Goal: Check status: Check status

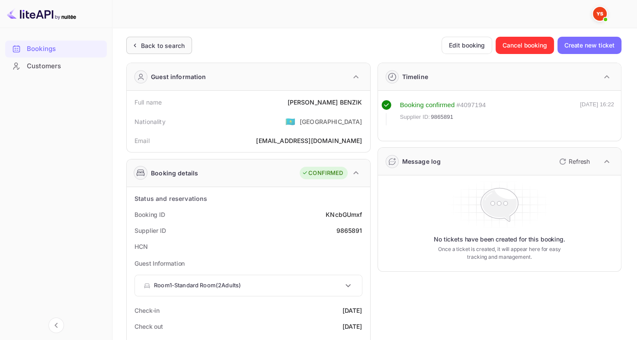
click at [133, 39] on div "Back to search" at bounding box center [159, 45] width 66 height 17
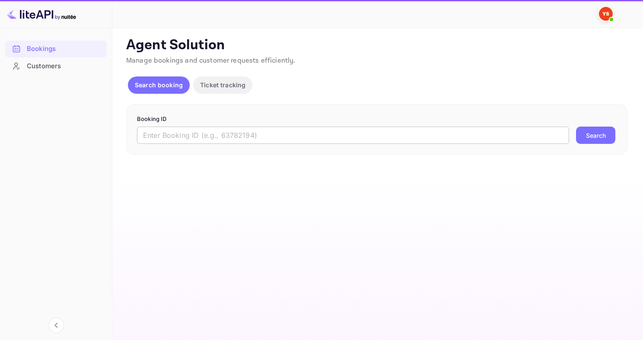
click at [252, 139] on input "text" at bounding box center [353, 135] width 432 height 17
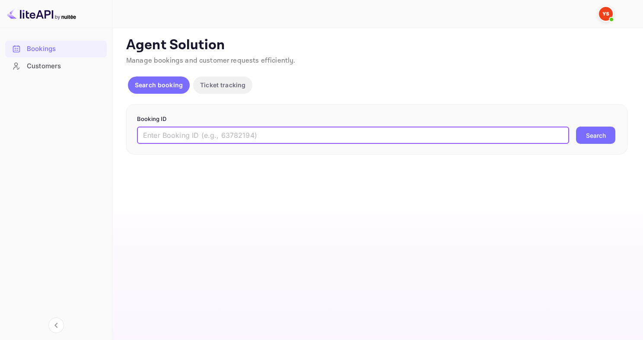
paste input "8443918"
type input "8443918"
click at [576, 127] on button "Search" at bounding box center [595, 135] width 39 height 17
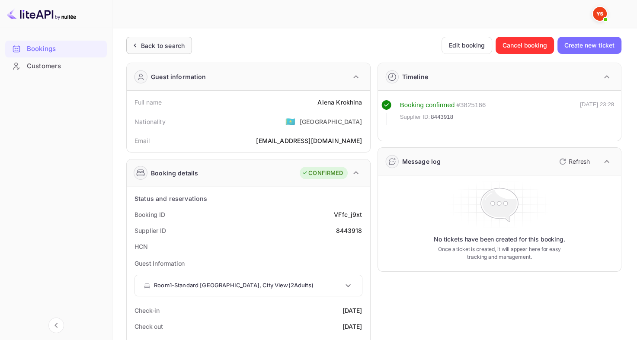
click at [154, 45] on div "Back to search" at bounding box center [163, 45] width 44 height 9
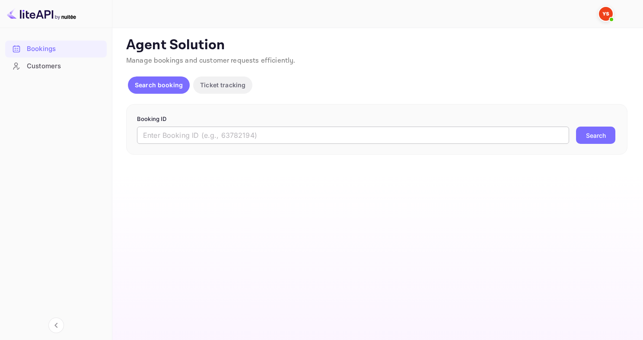
click at [246, 128] on input "text" at bounding box center [353, 135] width 432 height 17
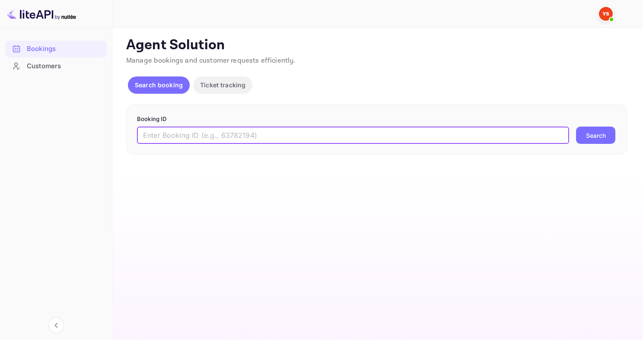
paste input "9613512"
type input "9613512"
click at [576, 127] on button "Search" at bounding box center [595, 135] width 39 height 17
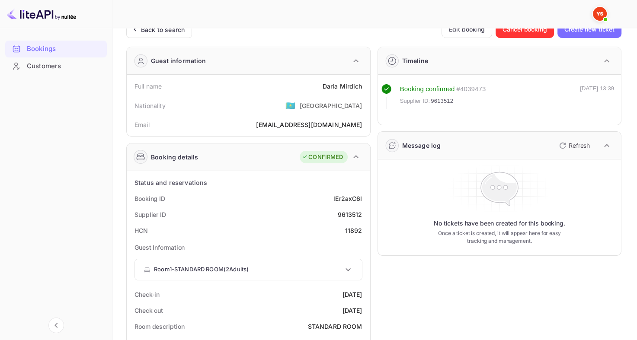
scroll to position [43, 0]
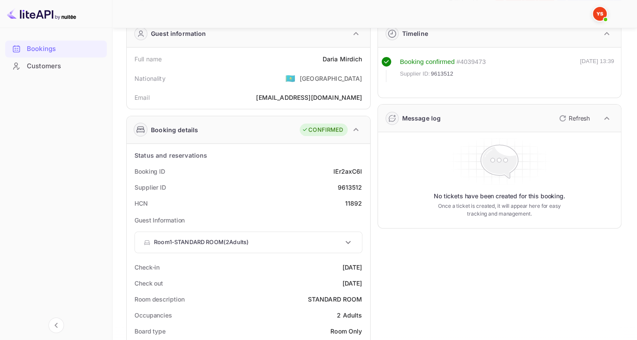
click at [353, 241] on icon at bounding box center [348, 242] width 10 height 10
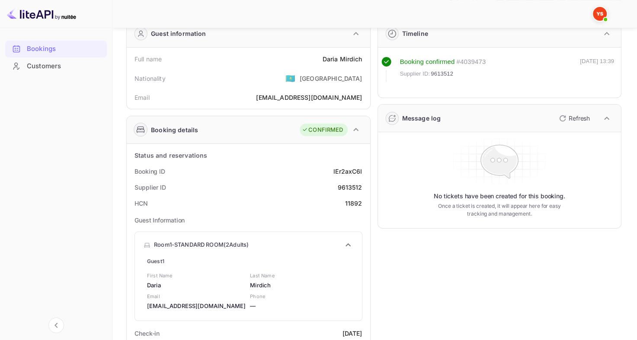
click at [353, 241] on icon at bounding box center [348, 245] width 10 height 10
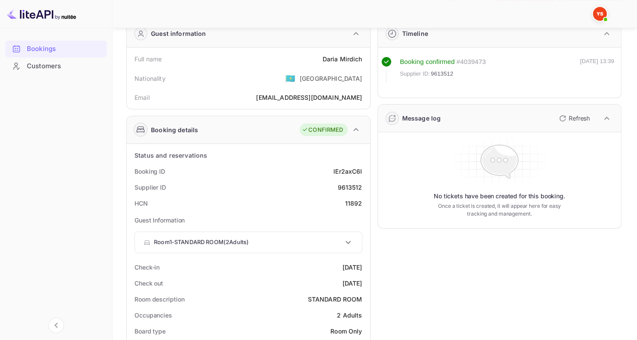
scroll to position [0, 0]
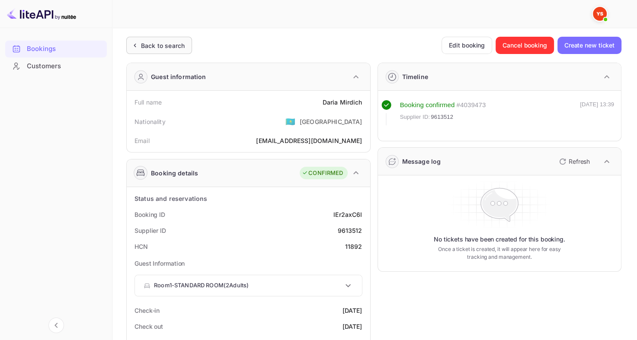
click at [163, 40] on div "Back to search" at bounding box center [159, 45] width 66 height 17
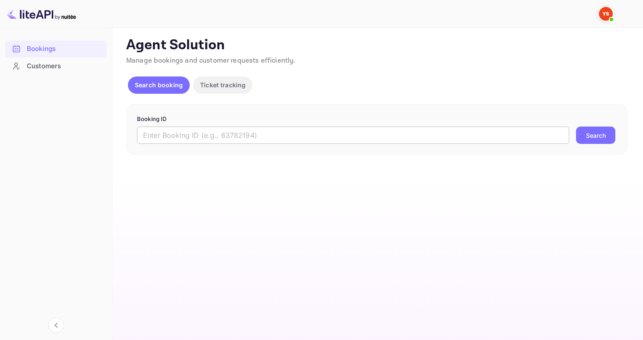
drag, startPoint x: 302, startPoint y: 140, endPoint x: 308, endPoint y: 133, distance: 9.8
click at [302, 140] on input "text" at bounding box center [353, 135] width 432 height 17
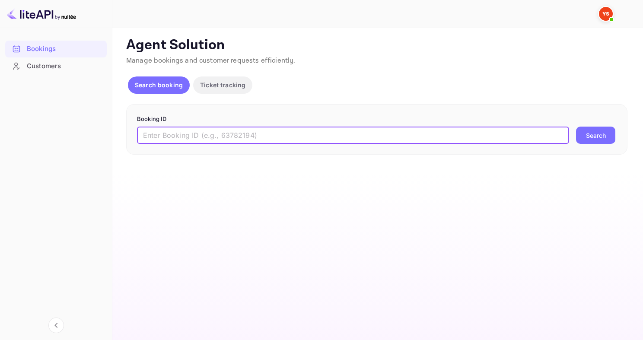
paste input "9844453"
type input "9844453"
click at [576, 127] on button "Search" at bounding box center [595, 135] width 39 height 17
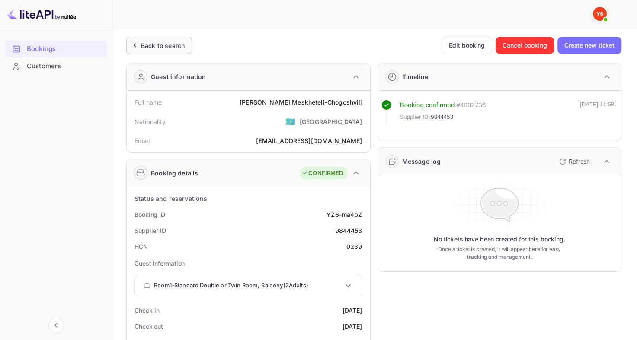
click at [180, 52] on div "Back to search" at bounding box center [159, 45] width 66 height 17
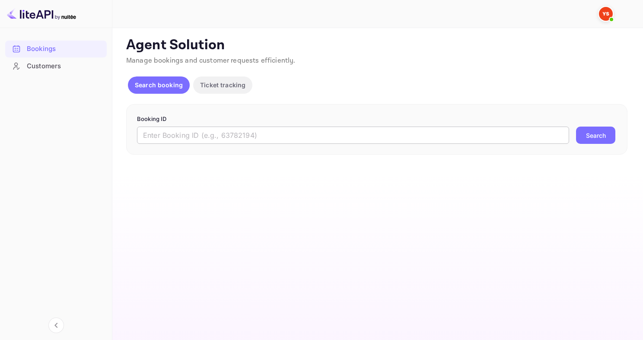
click at [274, 127] on input "text" at bounding box center [353, 135] width 432 height 17
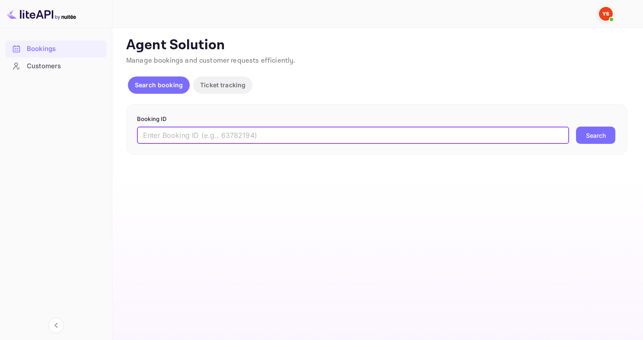
paste input "9814298"
type input "9814298"
click at [576, 127] on button "Search" at bounding box center [595, 135] width 39 height 17
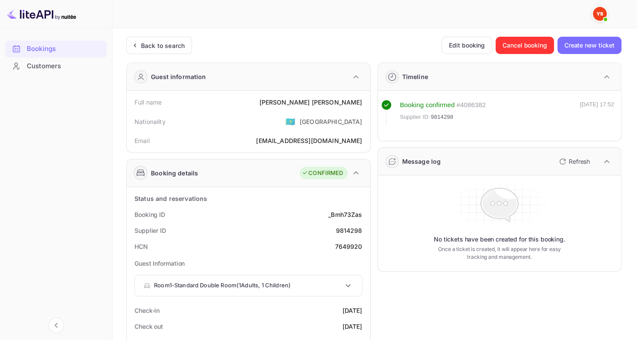
click at [169, 53] on div "Back to search" at bounding box center [159, 45] width 66 height 17
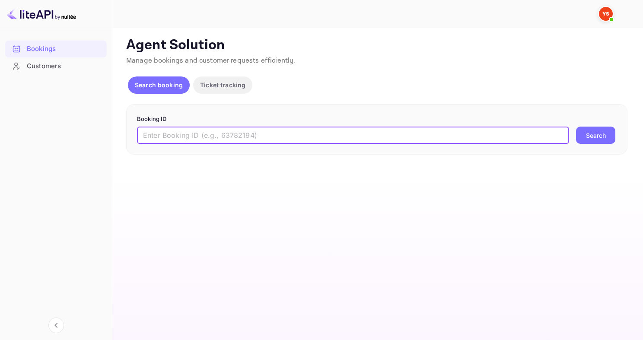
click at [269, 137] on input "text" at bounding box center [353, 135] width 432 height 17
paste input "9938896"
type input "9938896"
click at [576, 127] on button "Search" at bounding box center [595, 135] width 39 height 17
